Goal: Task Accomplishment & Management: Manage account settings

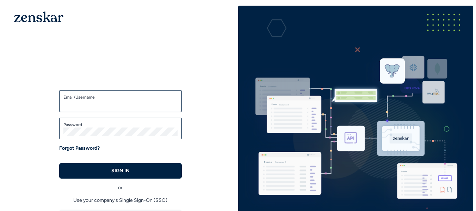
type input "**********"
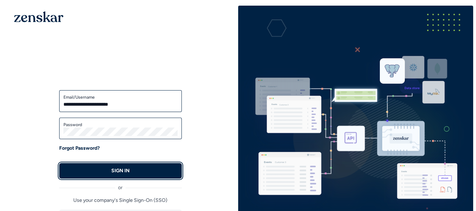
click at [138, 171] on button "SIGN IN" at bounding box center [120, 170] width 123 height 15
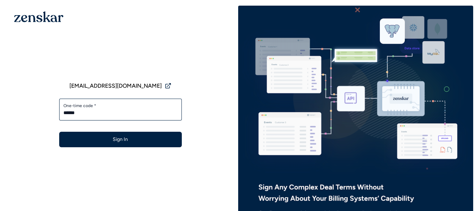
type input "******"
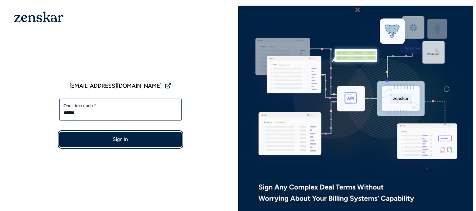
click at [126, 138] on button "Sign In" at bounding box center [120, 139] width 123 height 15
